Goal: Information Seeking & Learning: Learn about a topic

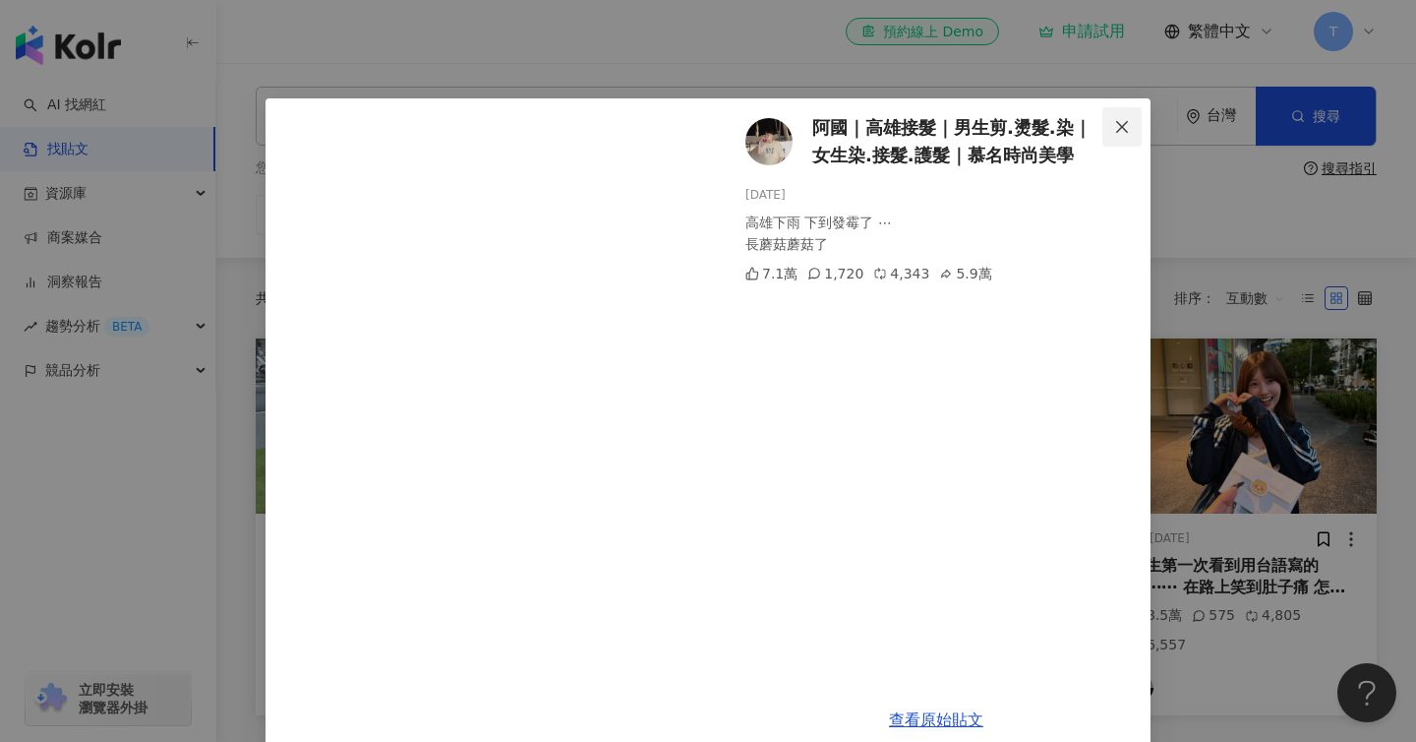
click at [1124, 129] on icon "close" at bounding box center [1122, 126] width 12 height 12
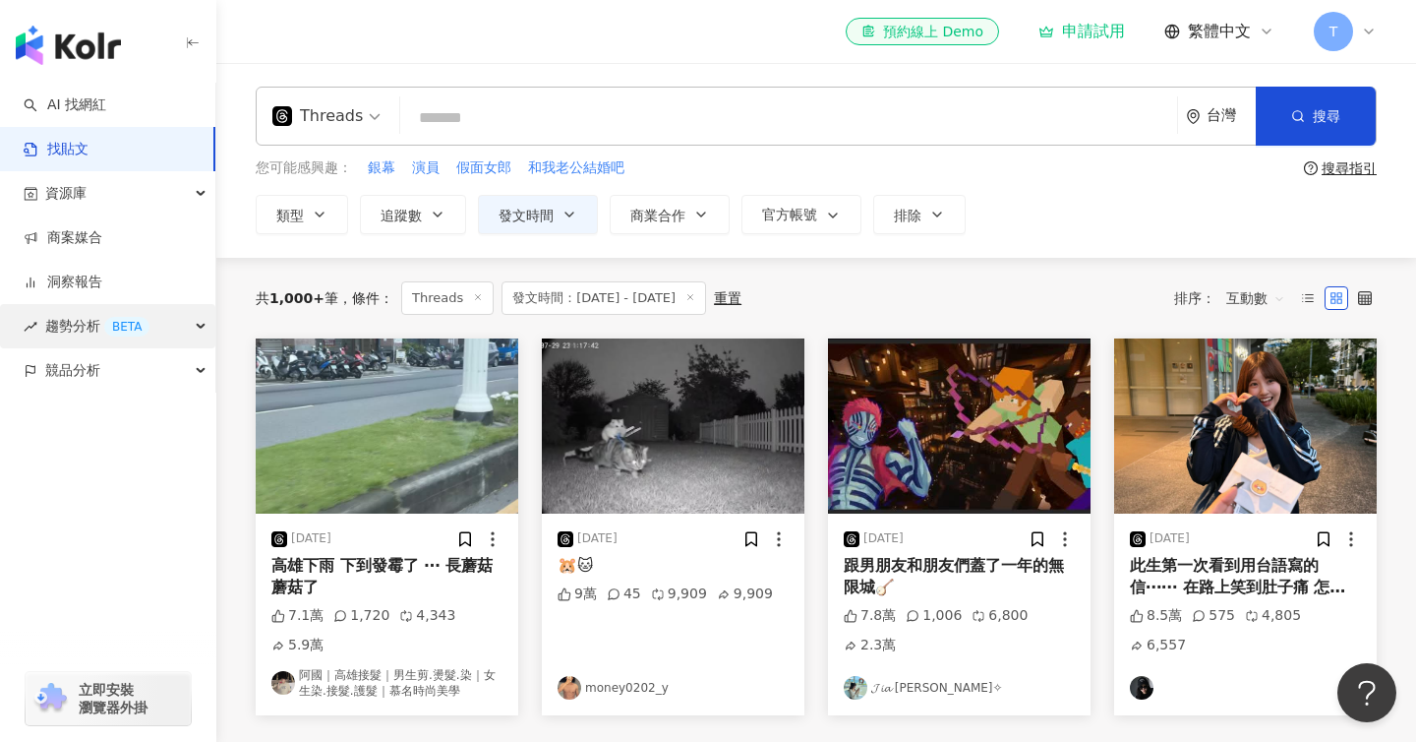
click at [92, 322] on span "趨勢分析 BETA" at bounding box center [97, 326] width 104 height 44
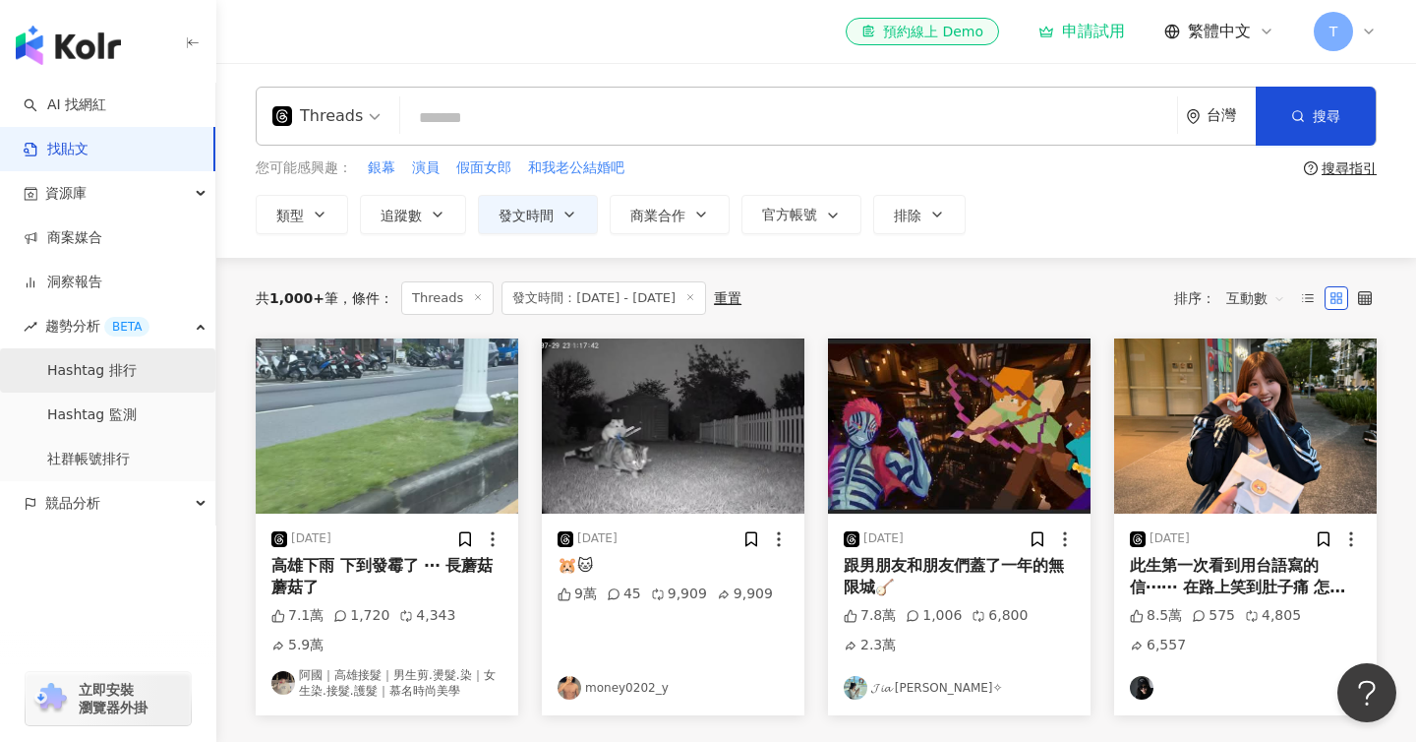
click at [129, 369] on link "Hashtag 排行" at bounding box center [91, 371] width 89 height 20
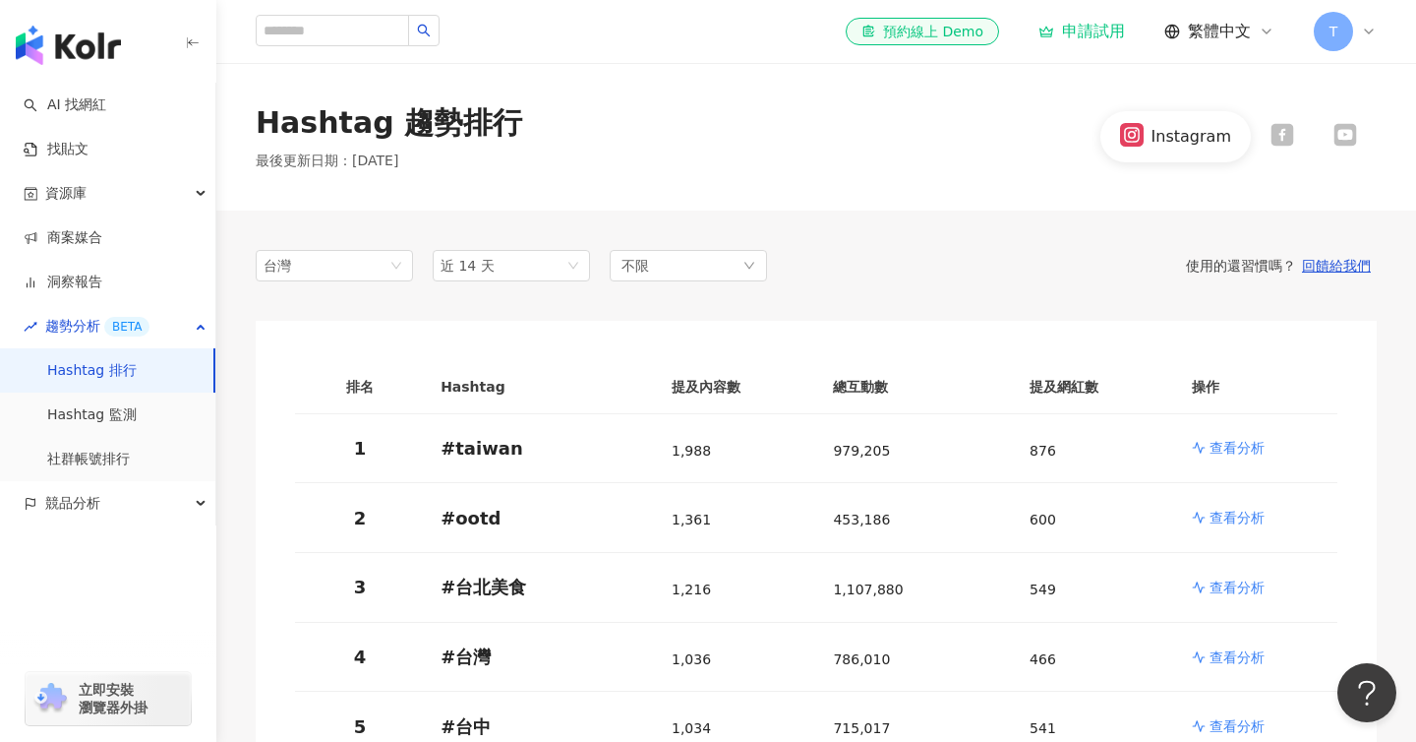
scroll to position [75, 0]
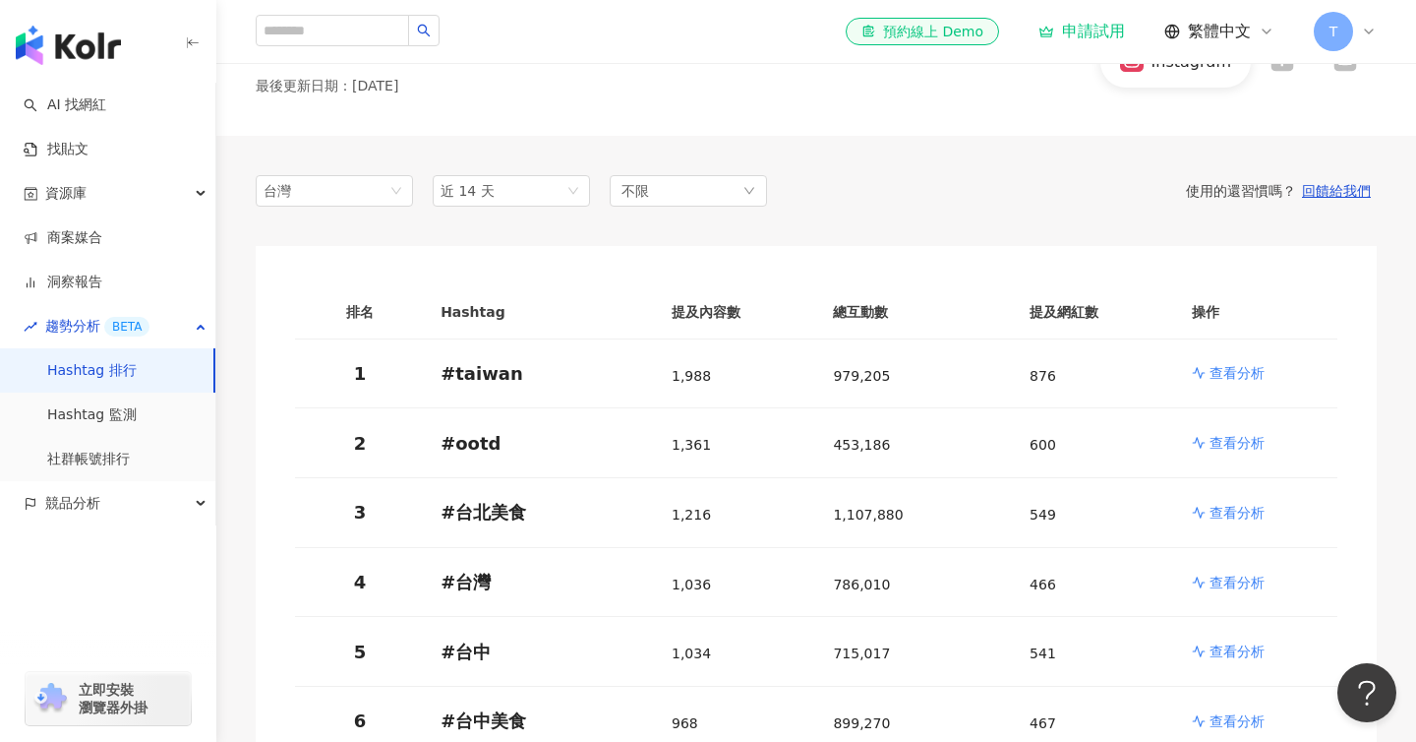
click at [1281, 71] on icon at bounding box center [1282, 60] width 23 height 23
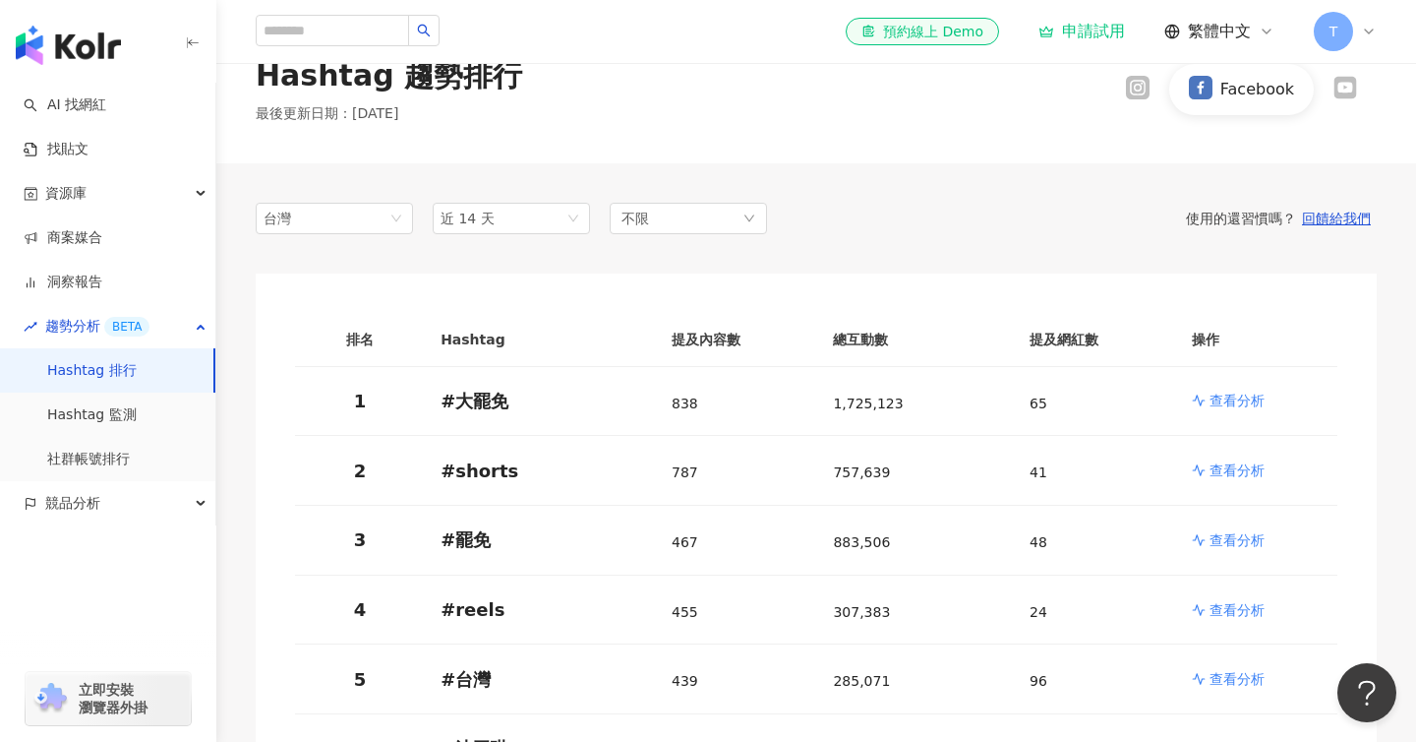
scroll to position [43, 0]
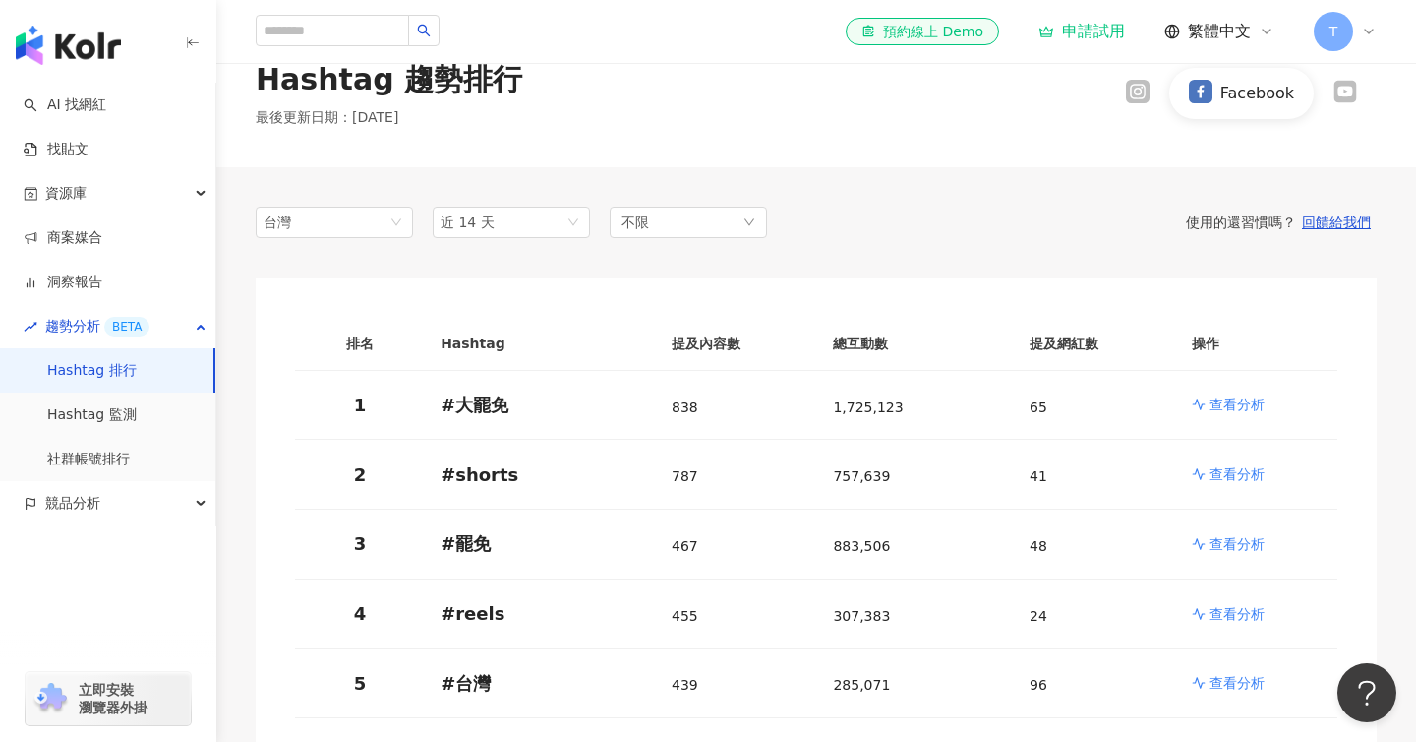
click at [1330, 97] on div at bounding box center [1345, 93] width 63 height 27
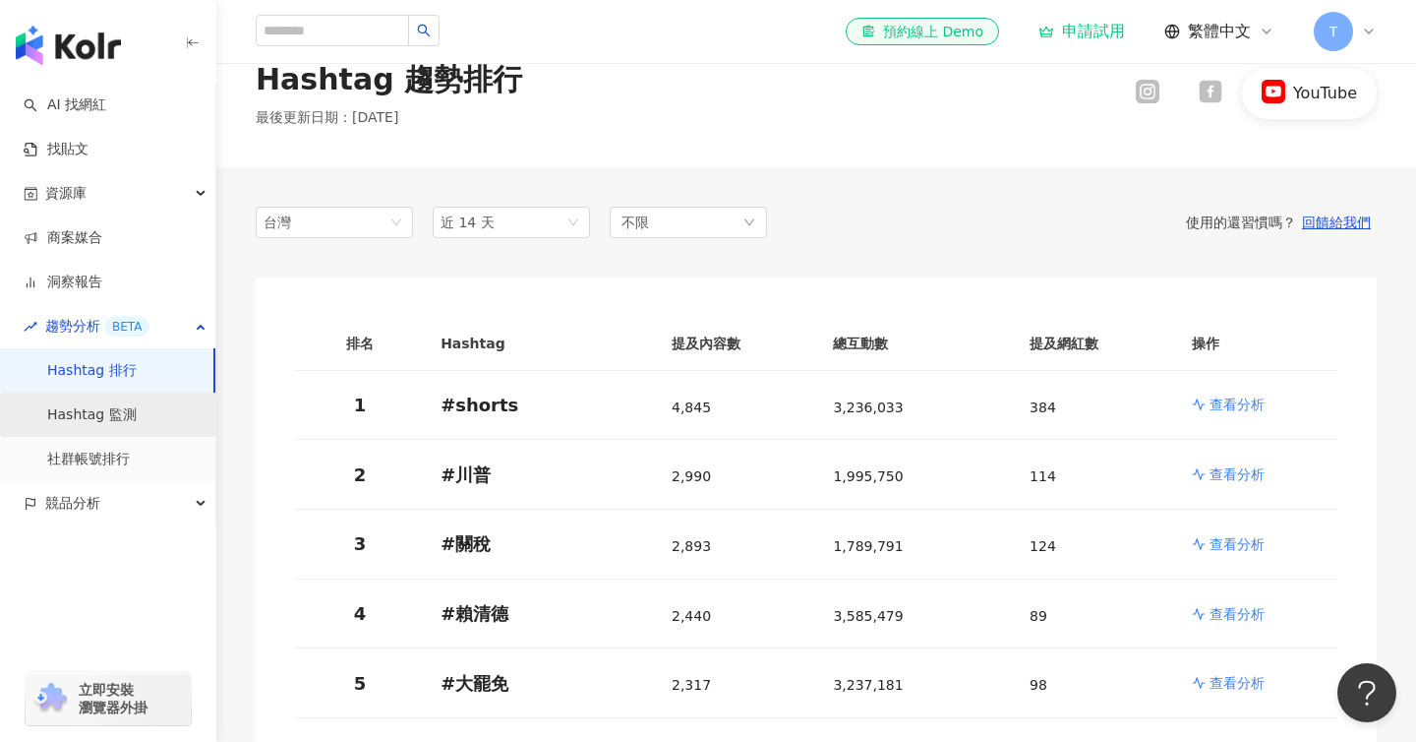
click at [137, 413] on link "Hashtag 監測" at bounding box center [91, 415] width 89 height 20
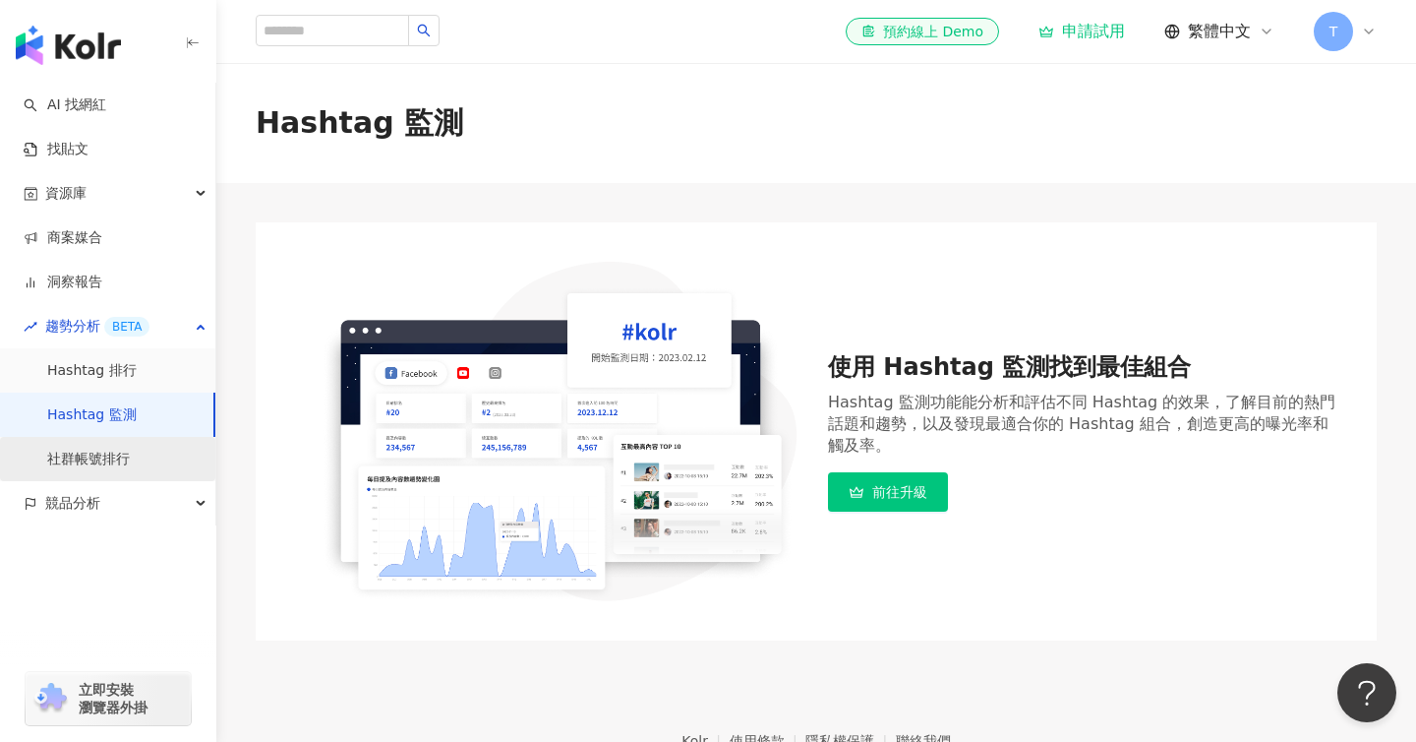
click at [129, 460] on link "社群帳號排行" at bounding box center [88, 459] width 83 height 20
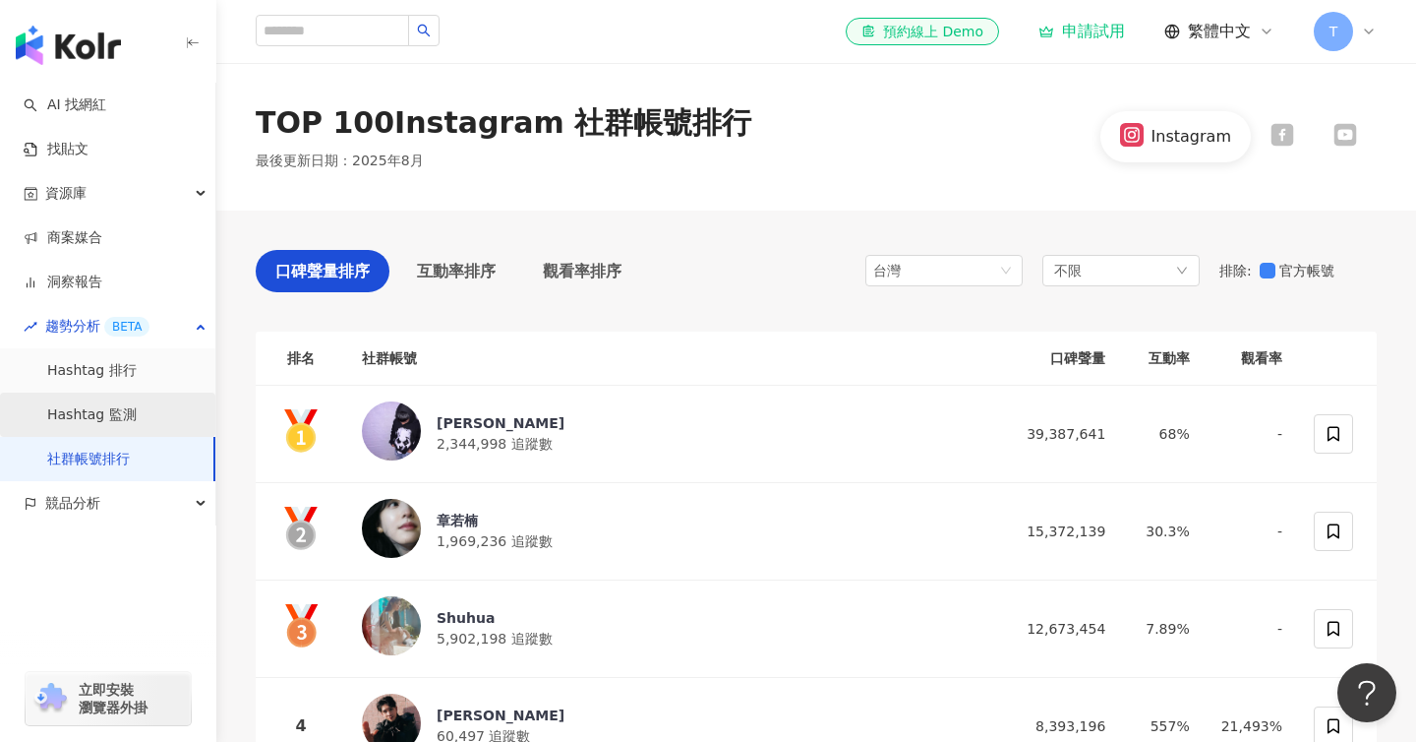
click at [114, 424] on link "Hashtag 監測" at bounding box center [91, 415] width 89 height 20
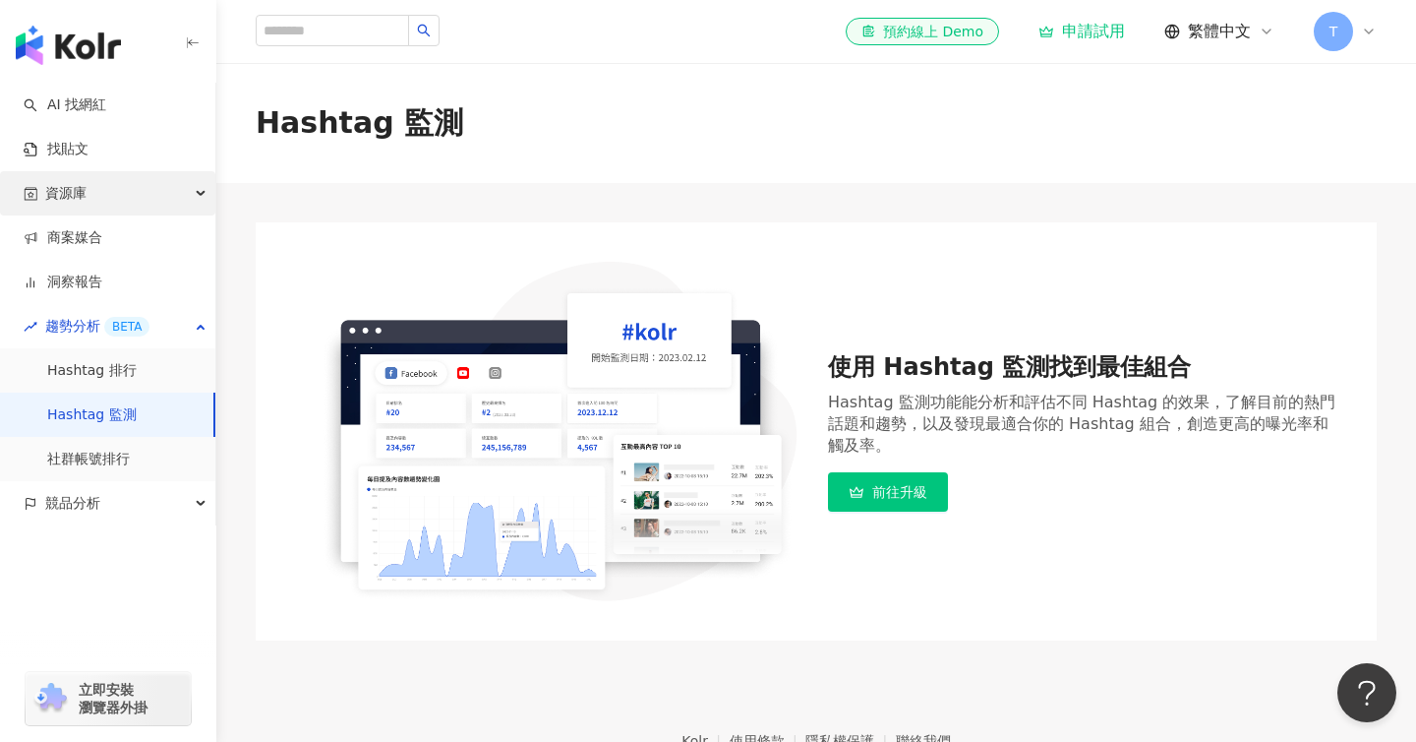
click at [77, 186] on span "資源庫" at bounding box center [65, 193] width 41 height 44
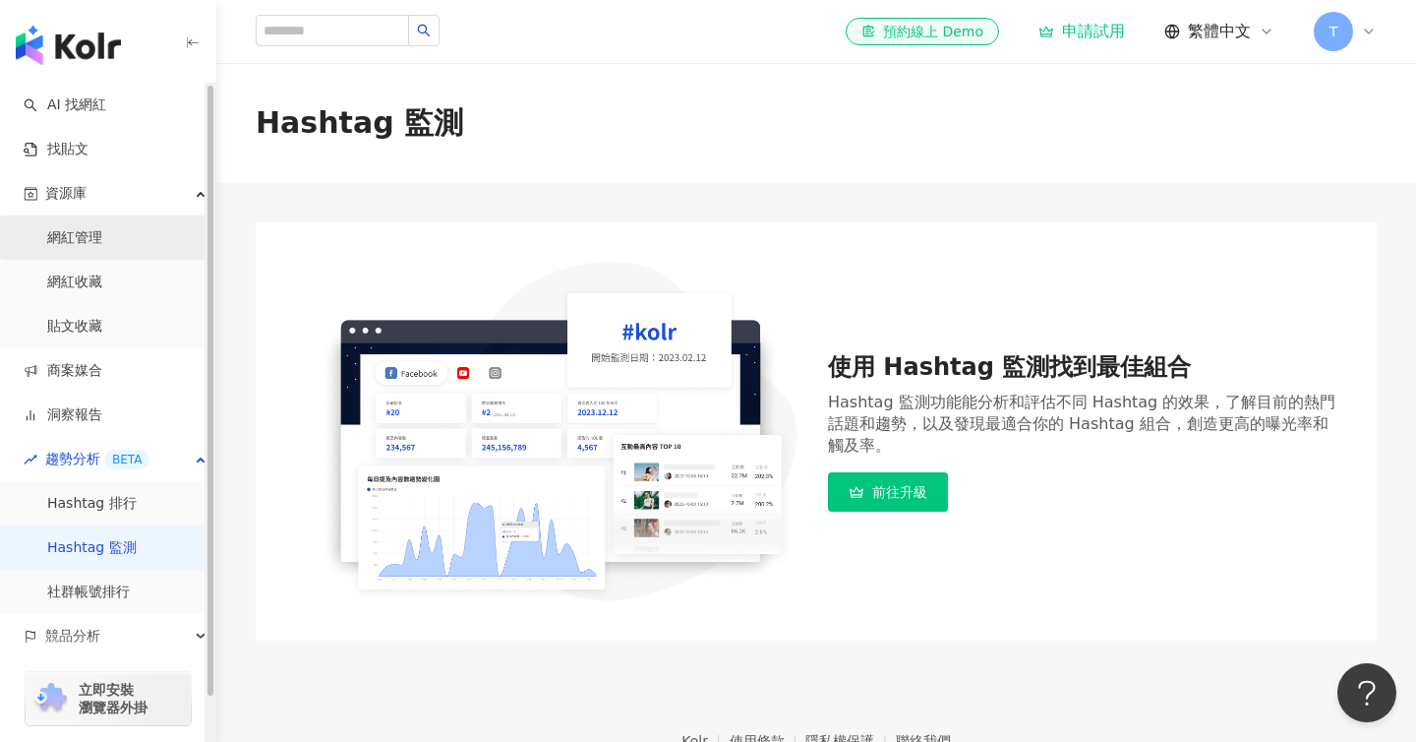
click at [102, 239] on link "網紅管理" at bounding box center [74, 238] width 55 height 20
click at [89, 181] on div "資源庫" at bounding box center [107, 193] width 215 height 44
click at [89, 155] on link "找貼文" at bounding box center [56, 150] width 65 height 20
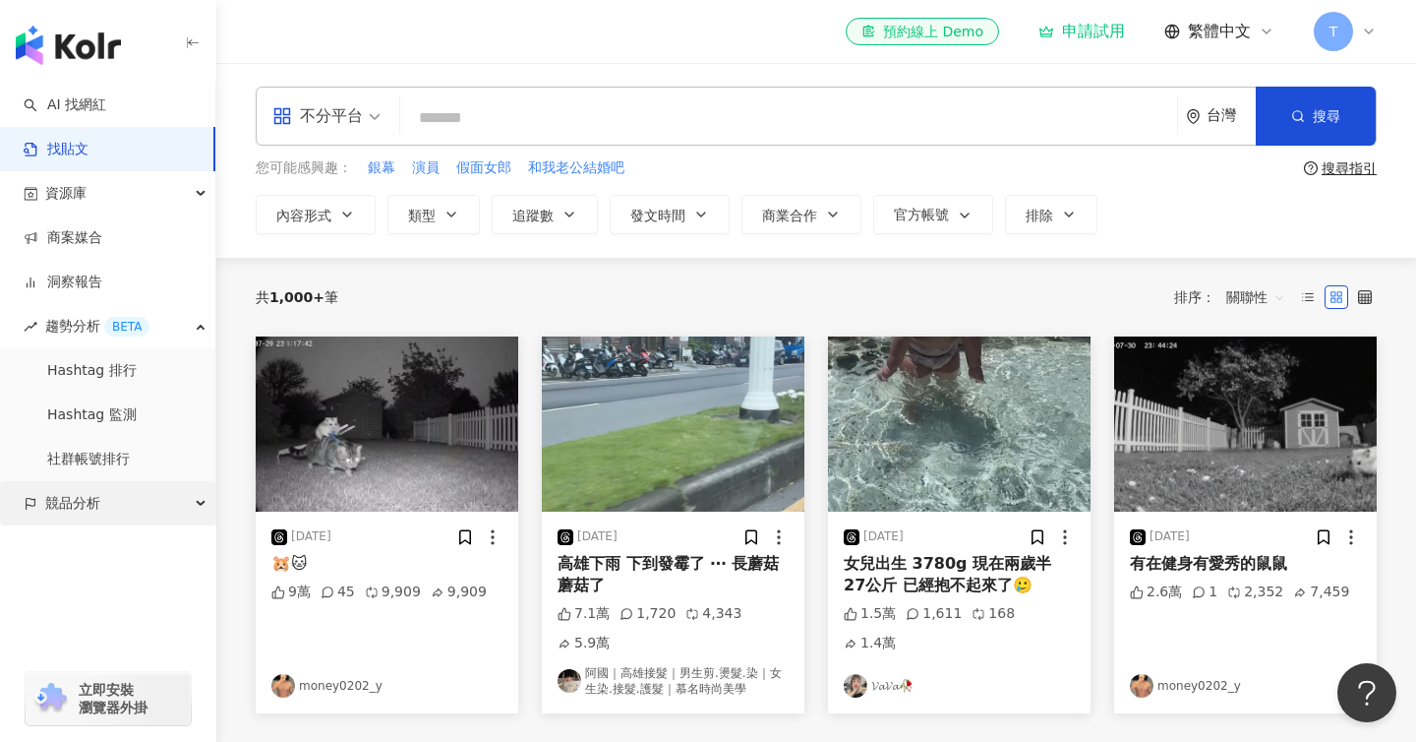
click at [149, 504] on div "競品分析" at bounding box center [107, 503] width 215 height 44
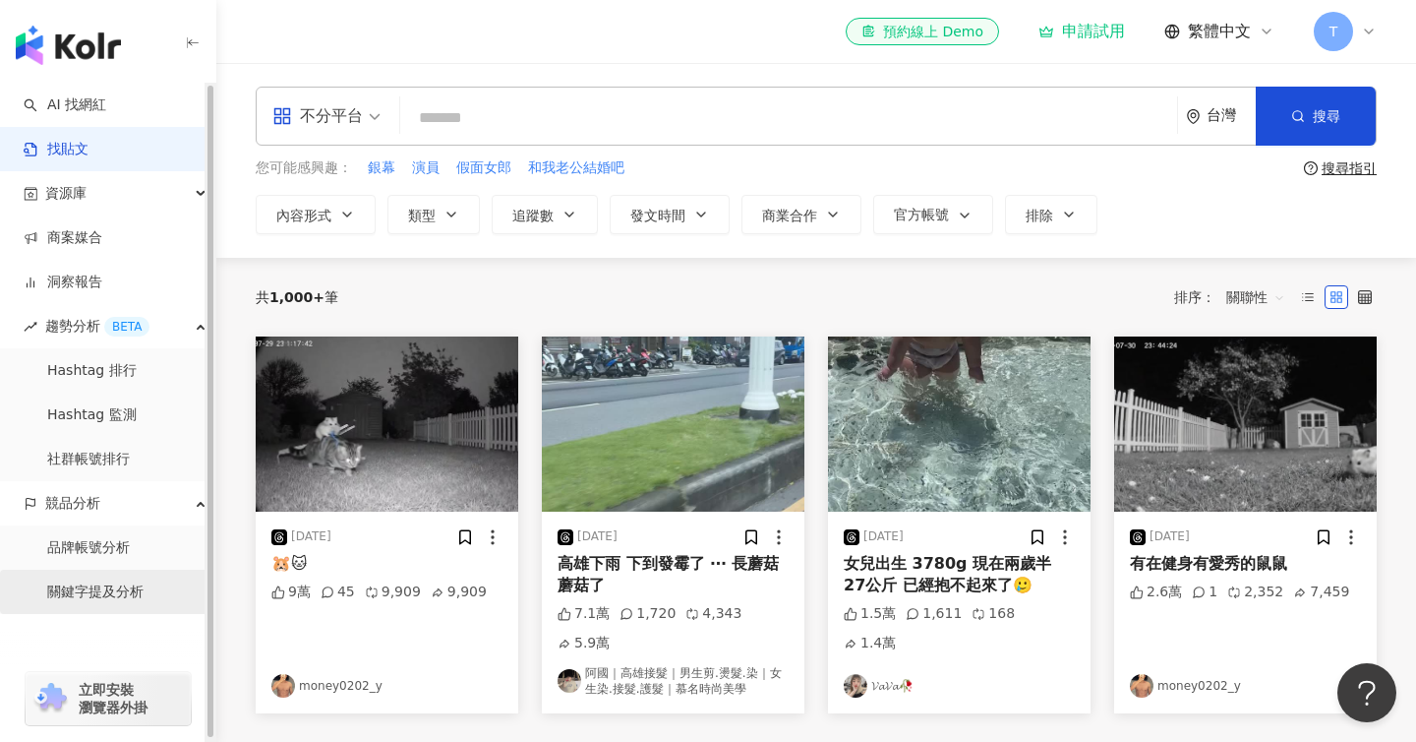
click at [111, 598] on link "關鍵字提及分析" at bounding box center [95, 592] width 96 height 20
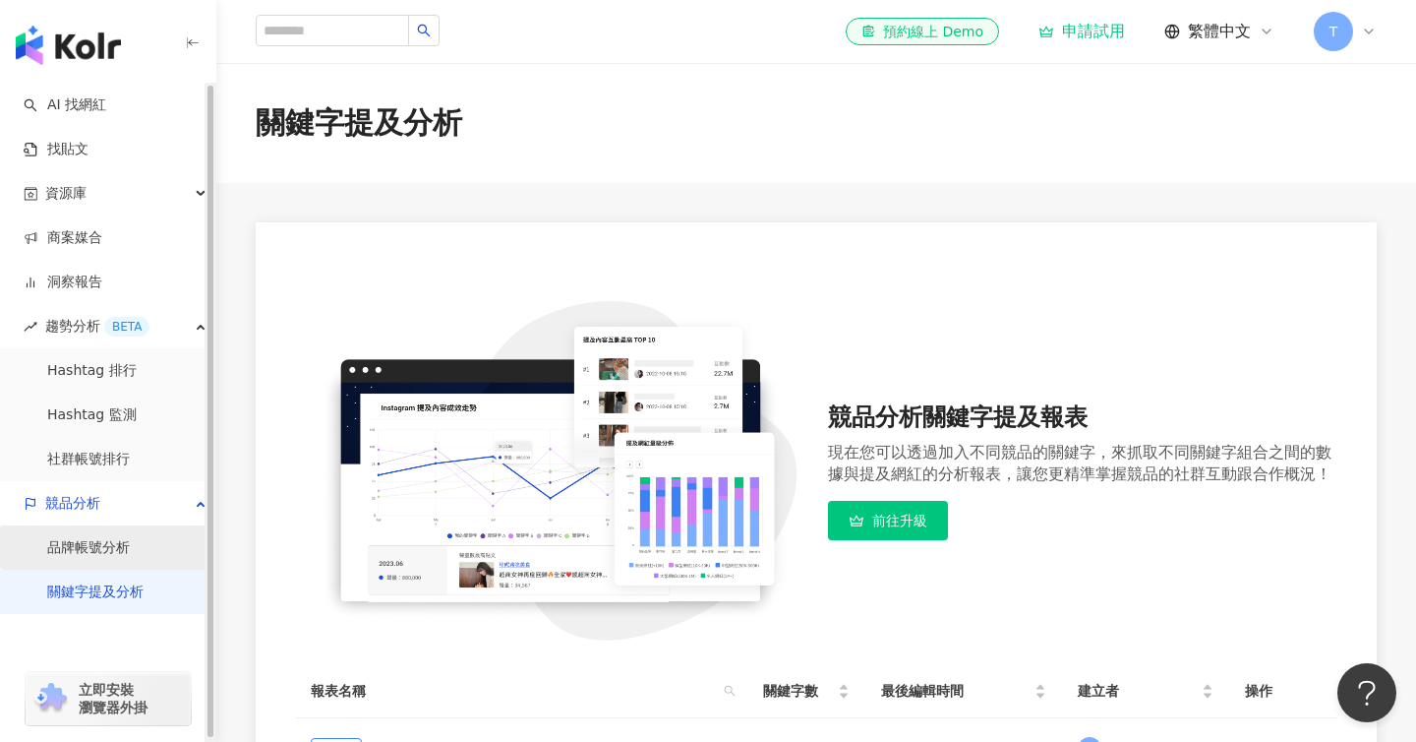
click at [130, 545] on link "品牌帳號分析" at bounding box center [88, 548] width 83 height 20
